Goal: Information Seeking & Learning: Learn about a topic

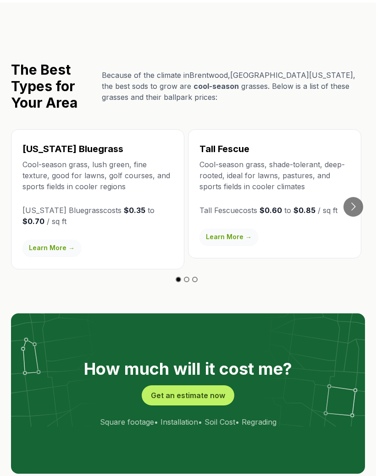
scroll to position [1622, 0]
click at [352, 197] on button "Go to next slide" at bounding box center [353, 207] width 20 height 20
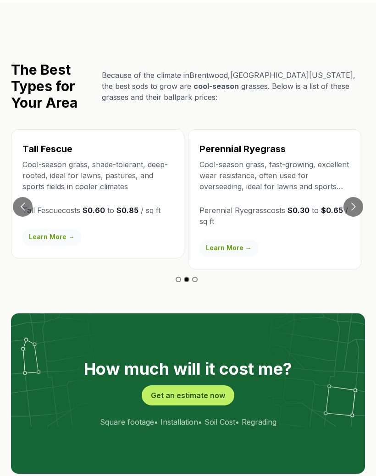
click at [356, 197] on button "Go to next slide" at bounding box center [353, 207] width 20 height 20
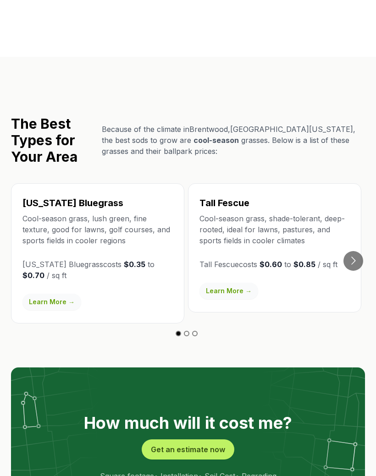
scroll to position [1567, 0]
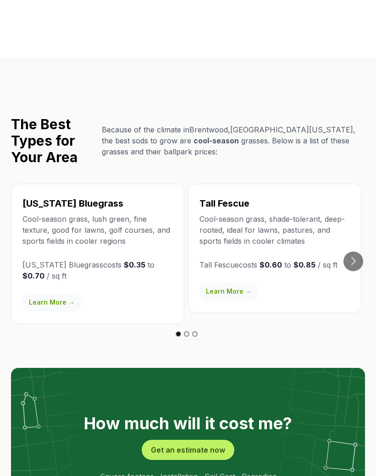
click at [229, 283] on link "Learn More →" at bounding box center [228, 291] width 59 height 16
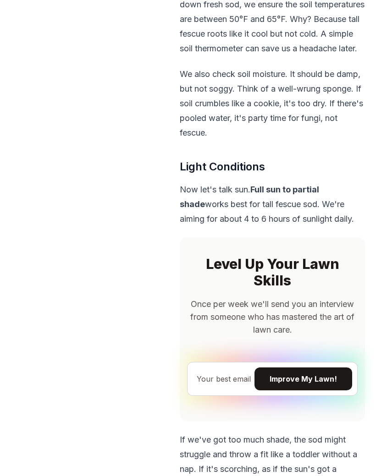
scroll to position [2309, 0]
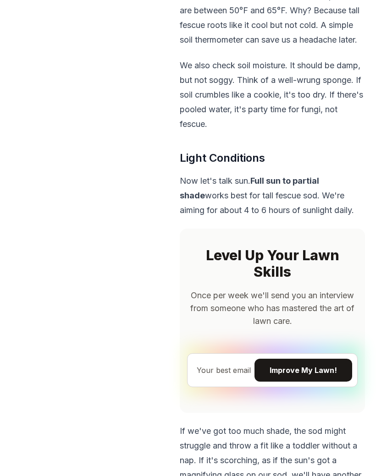
click at [335, 267] on h2 "Level Up Your Lawn Skills" at bounding box center [272, 263] width 170 height 33
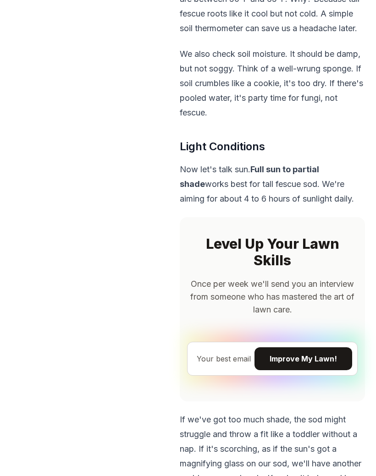
scroll to position [2323, 0]
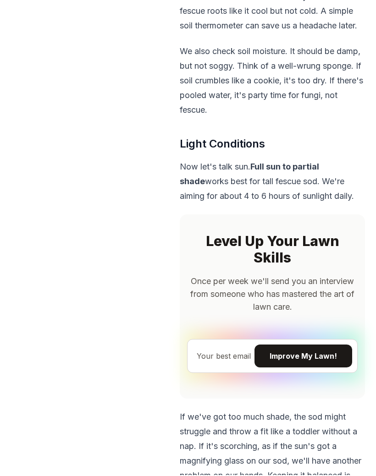
click at [330, 267] on h2 "Level Up Your Lawn Skills" at bounding box center [272, 250] width 170 height 33
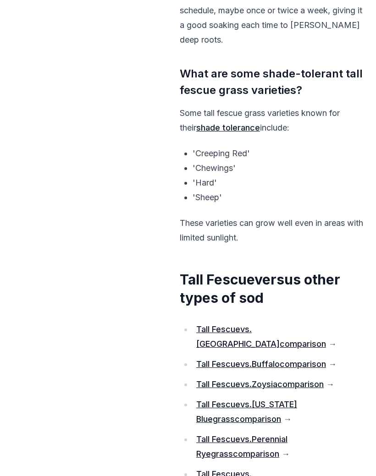
scroll to position [7718, 0]
click at [297, 400] on link "Tall Fescue vs. [US_STATE] Bluegrass comparison" at bounding box center [246, 412] width 101 height 24
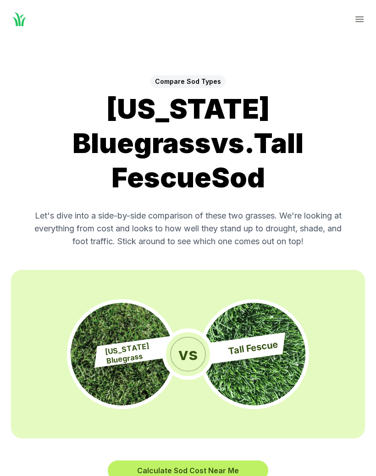
click at [323, 343] on div "[US_STATE] Bluegrass vs Tall Fescue" at bounding box center [188, 354] width 354 height 169
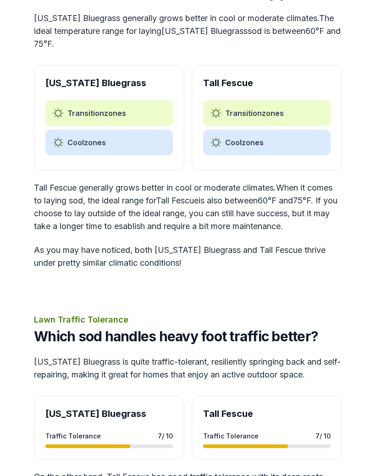
scroll to position [1765, 0]
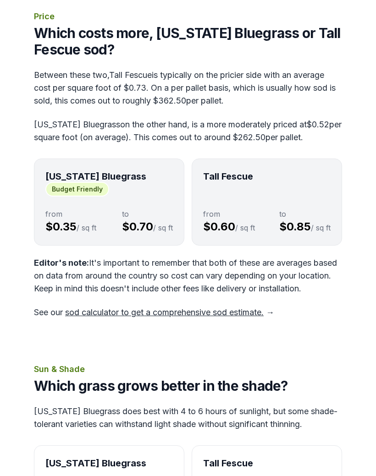
scroll to position [0, 0]
